Goal: Complete application form

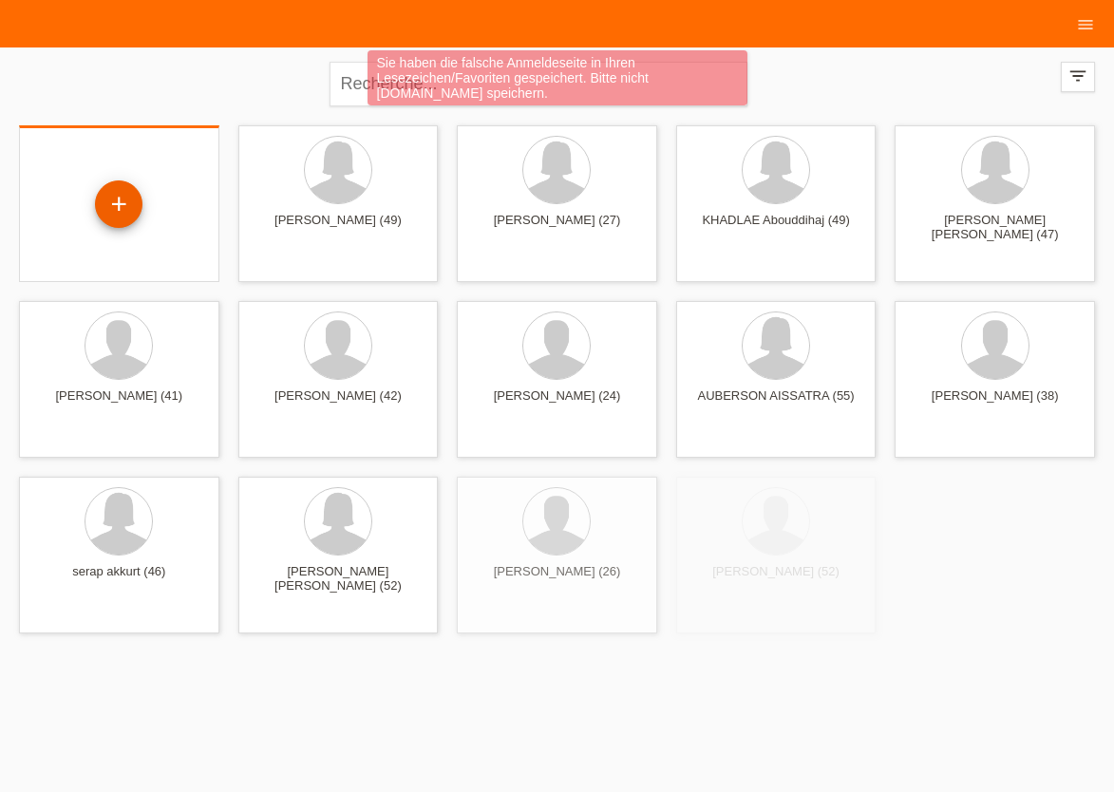
click at [129, 197] on div "+" at bounding box center [118, 203] width 47 height 47
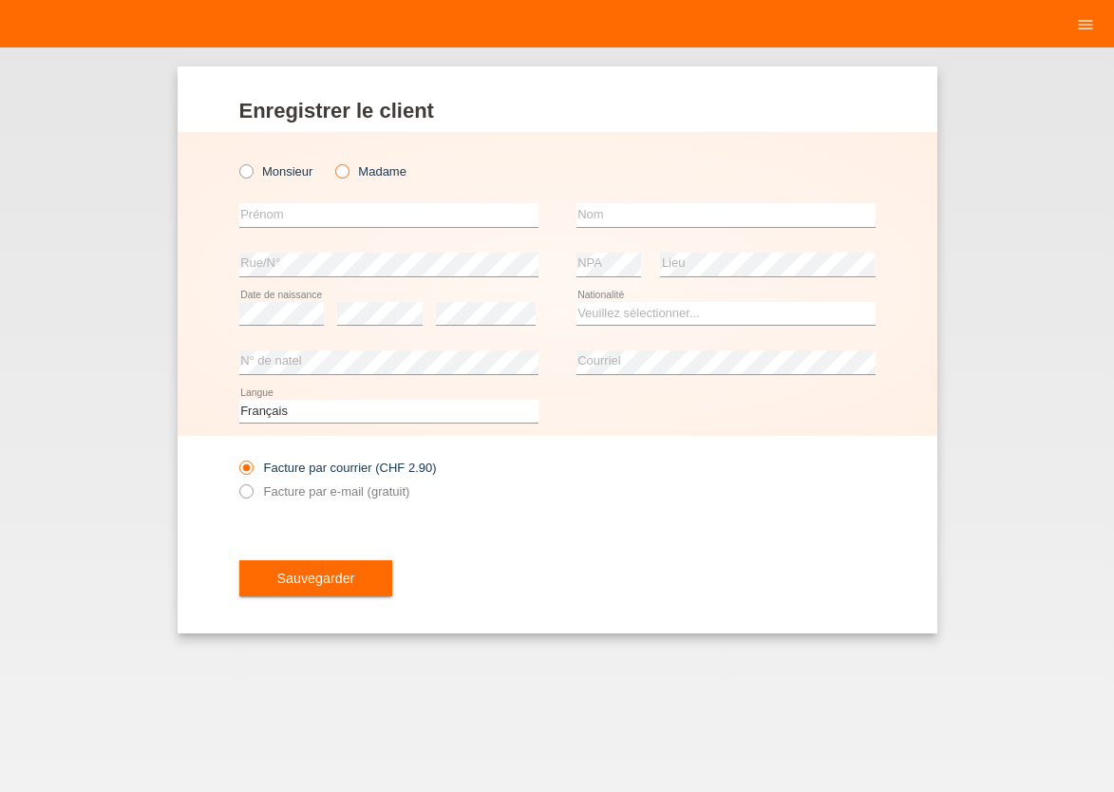
click at [332, 161] on icon at bounding box center [332, 161] width 0 height 0
click at [346, 168] on input "Madame" at bounding box center [341, 170] width 12 height 12
radio input "true"
click at [329, 222] on input "text" at bounding box center [388, 215] width 299 height 24
type input "LUCILIA DA CONCEICAO"
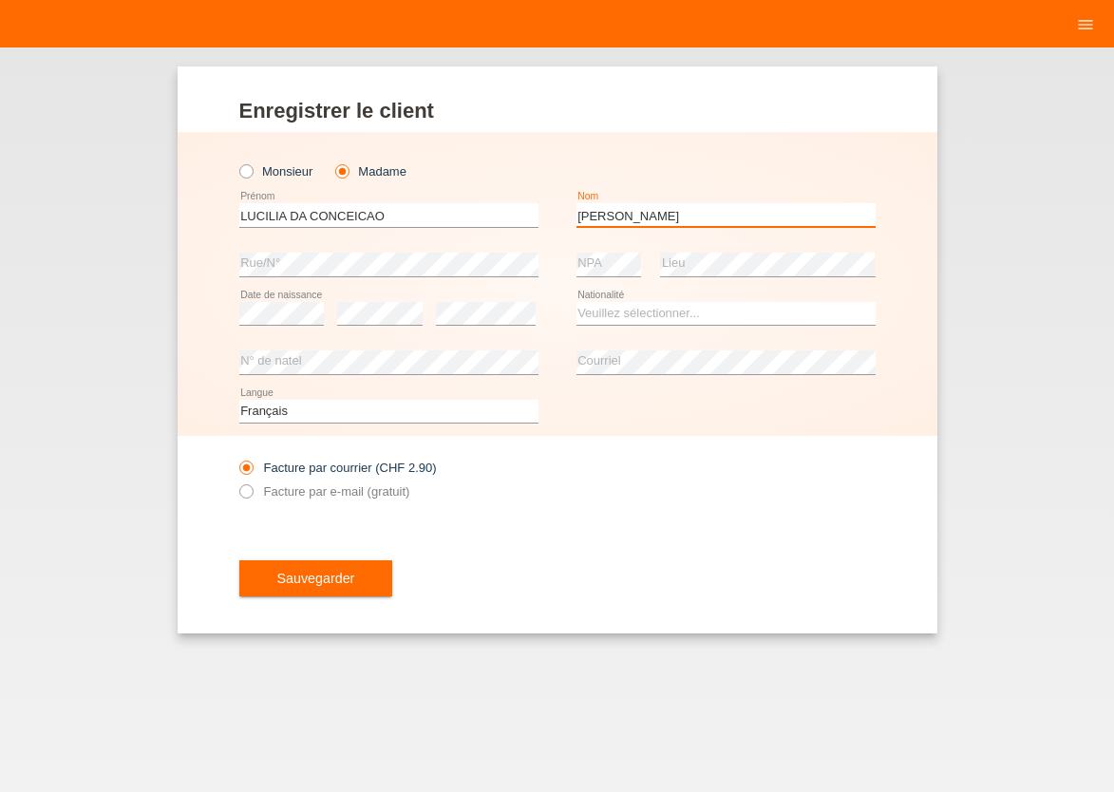
type input "MARTINS BOTELHO DA CUNHA"
click at [576, 302] on select "Veuillez sélectionner... Suisse Allemagne Autriche Liechtenstein ------------ A…" at bounding box center [725, 313] width 299 height 23
click at [0, 0] on option "Pakistan" at bounding box center [0, 0] width 0 height 0
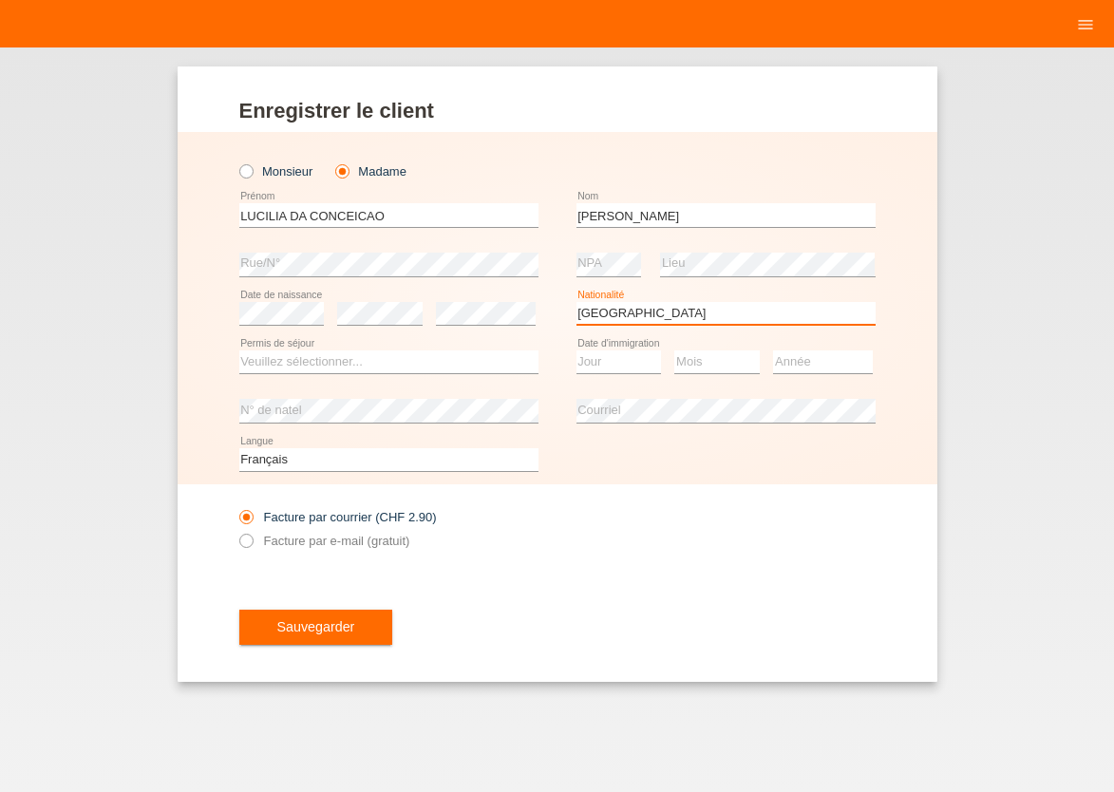
click at [576, 302] on select "Veuillez sélectionner... Suisse Allemagne Autriche Liechtenstein ------------ A…" at bounding box center [725, 313] width 299 height 23
select select "PT"
click at [0, 0] on option "Portugal" at bounding box center [0, 0] width 0 height 0
click at [239, 350] on select "Veuillez sélectionner... C B B - Statut de réfugié Autre" at bounding box center [388, 361] width 299 height 23
select select "C"
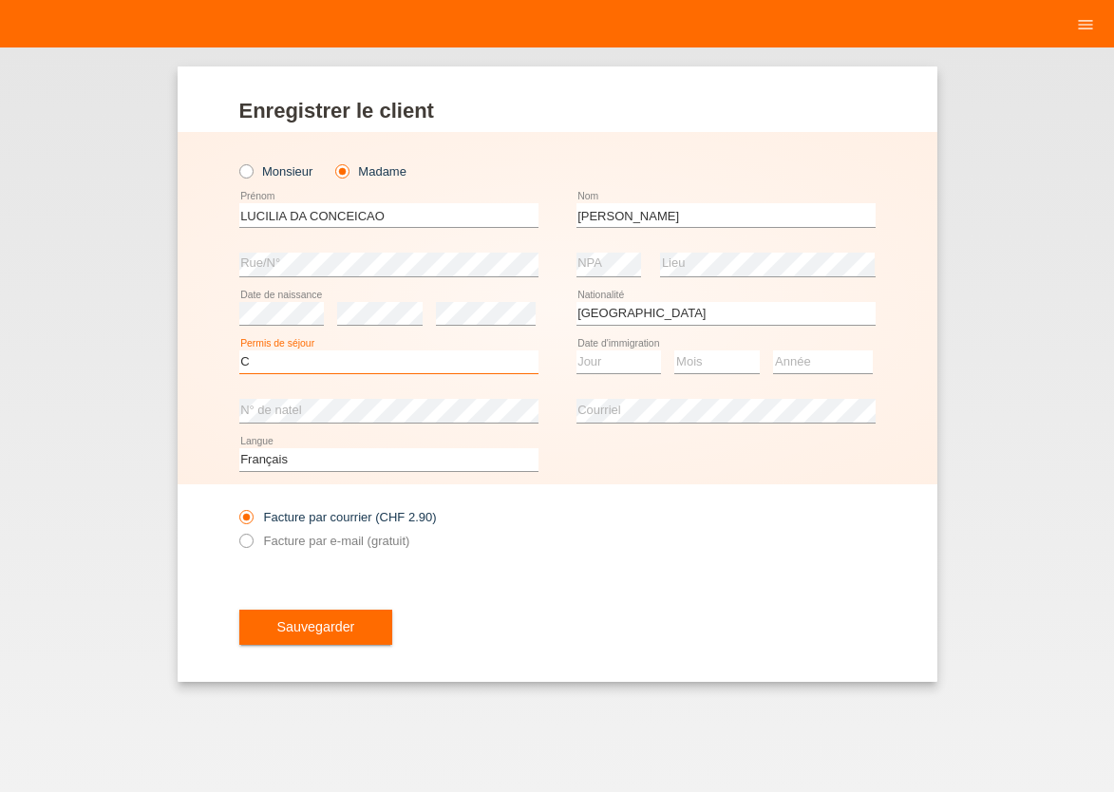
click at [0, 0] on option "C" at bounding box center [0, 0] width 0 height 0
click at [576, 350] on select "Jour 01 02 03 04 05 06 07 08 09 10 11" at bounding box center [618, 361] width 85 height 23
select select "05"
click at [0, 0] on option "05" at bounding box center [0, 0] width 0 height 0
select select "09"
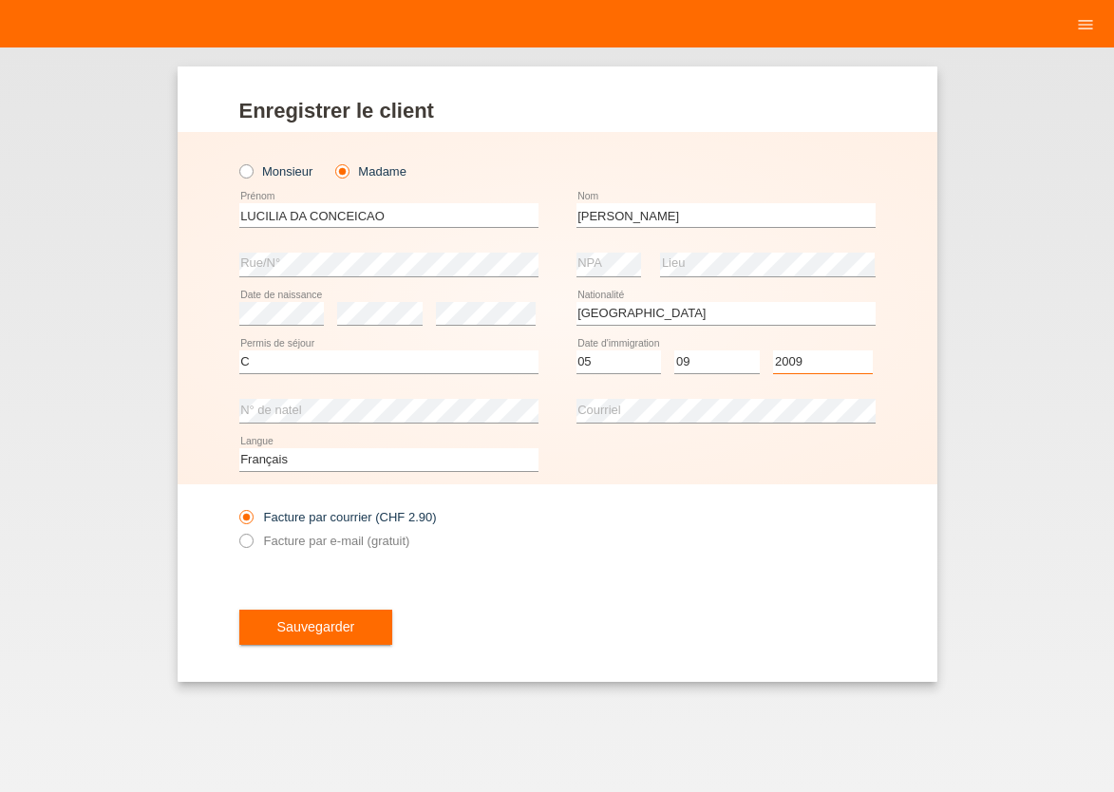
select select "2001"
click at [620, 390] on div "error Courriel" at bounding box center [725, 410] width 299 height 49
click at [621, 395] on div "error Courriel" at bounding box center [725, 410] width 299 height 49
click at [235, 530] on icon at bounding box center [235, 530] width 0 height 0
click at [246, 537] on input "Facture par e-mail (gratuit)" at bounding box center [245, 546] width 12 height 24
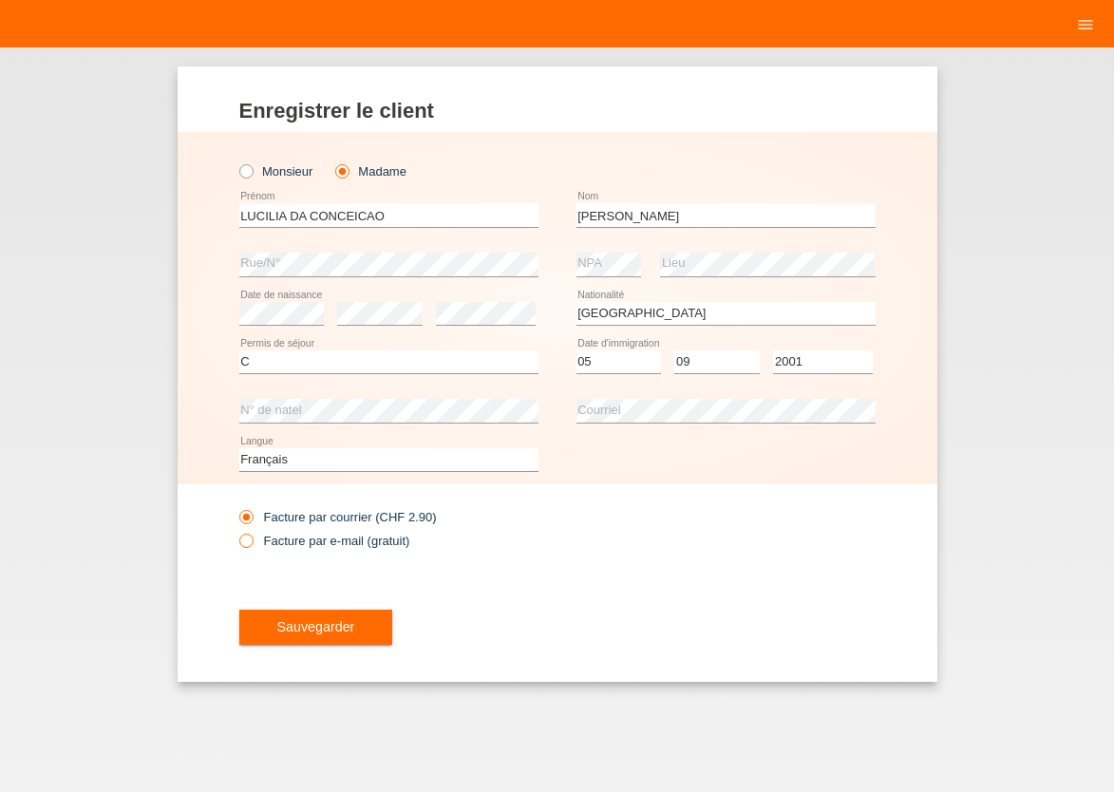
radio input "true"
click at [326, 634] on span "Sauvegarder" at bounding box center [316, 626] width 78 height 15
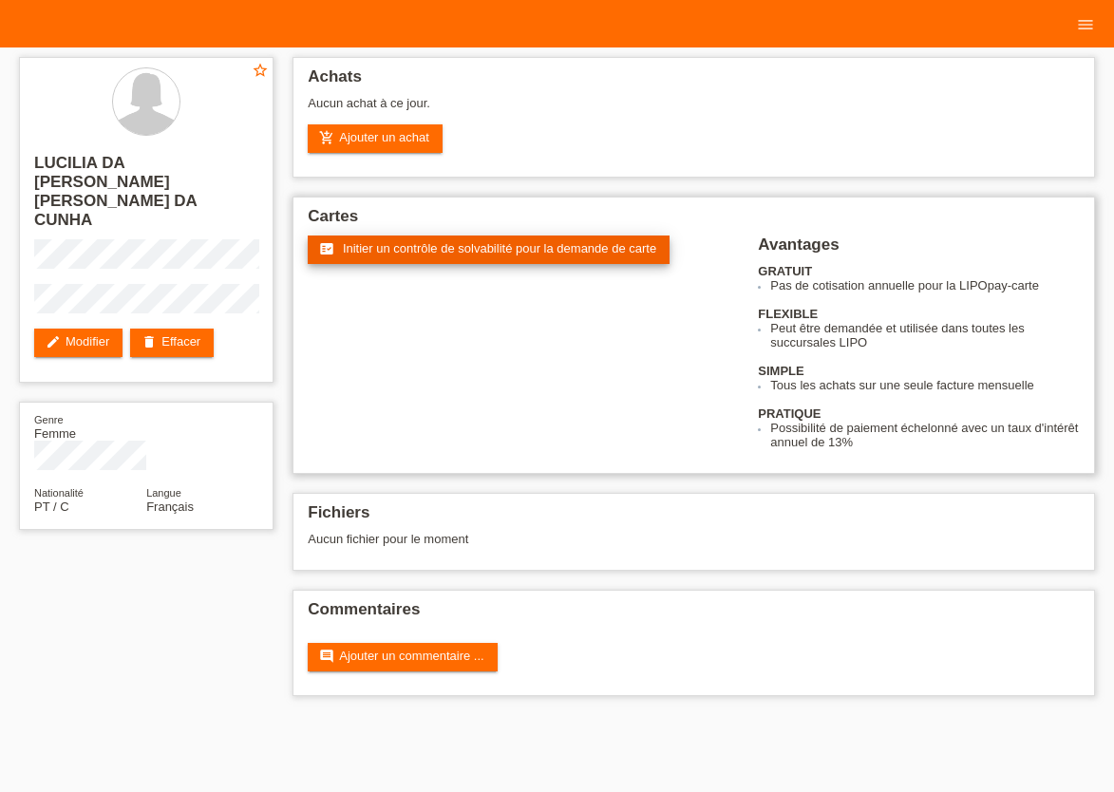
click at [402, 244] on span "Initier un contrôle de solvabilité pour la demande de carte" at bounding box center [499, 248] width 313 height 14
